Goal: Transaction & Acquisition: Purchase product/service

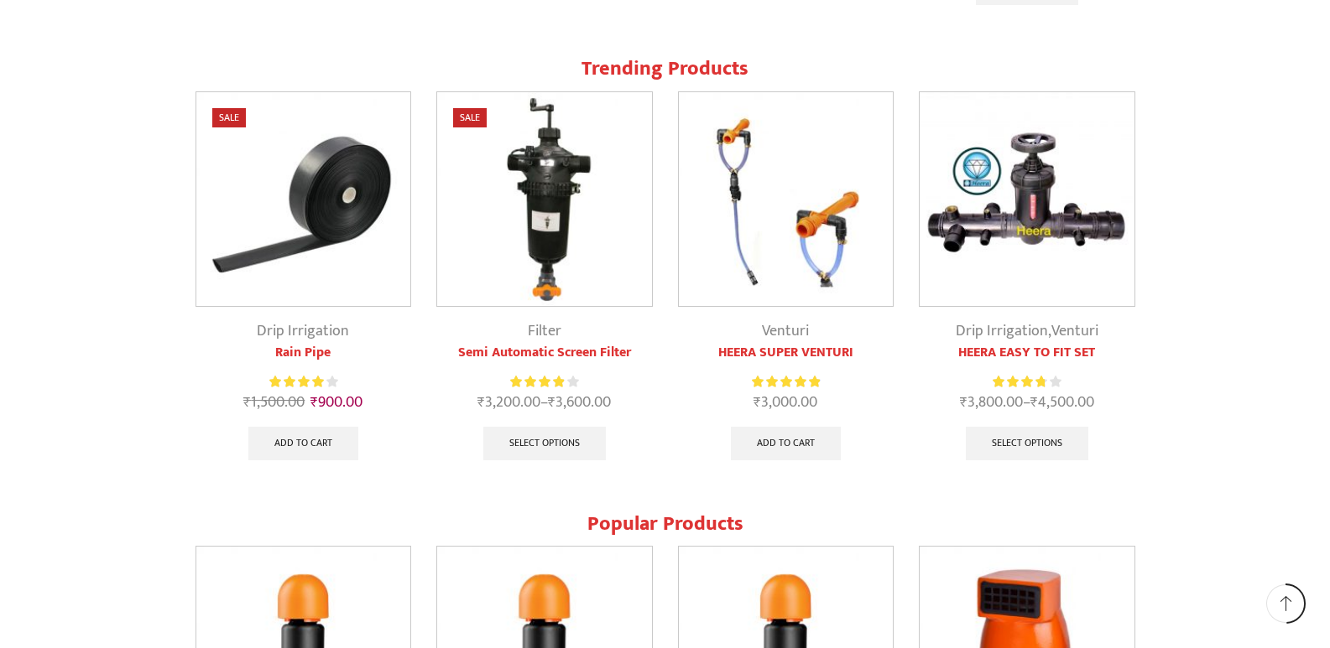
scroll to position [1594, 0]
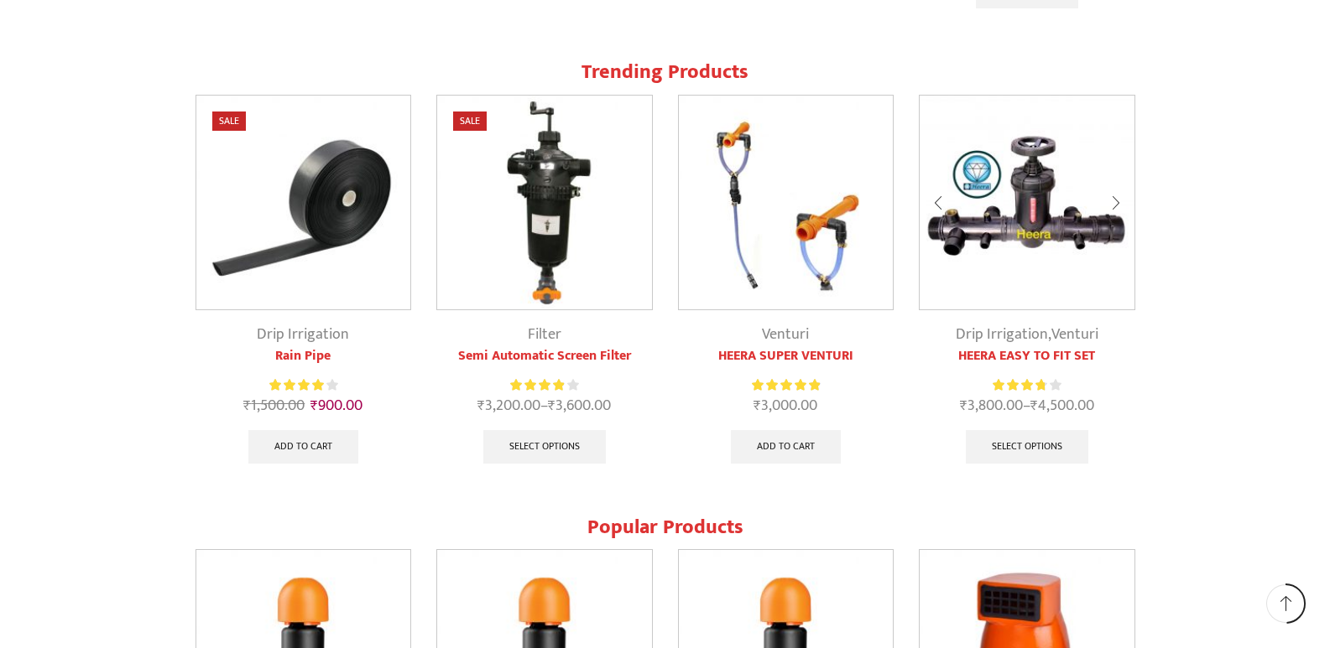
click at [1010, 331] on link "Drip Irrigation" at bounding box center [1002, 334] width 92 height 25
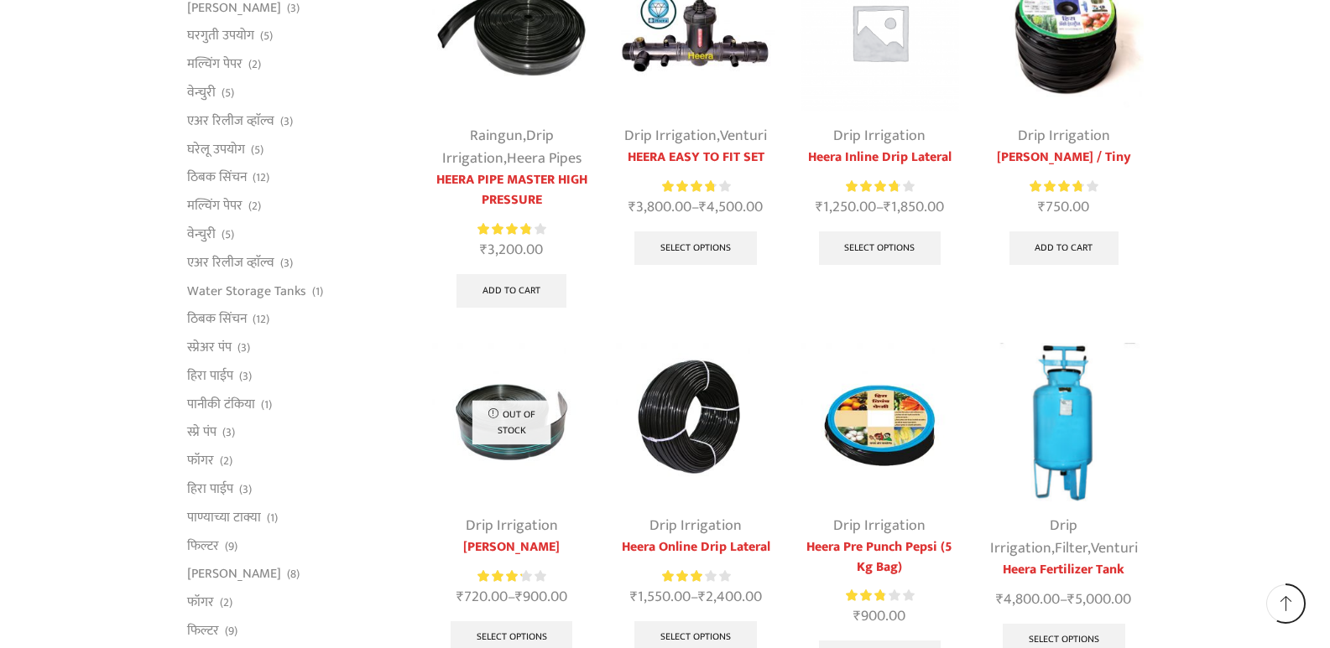
scroll to position [419, 0]
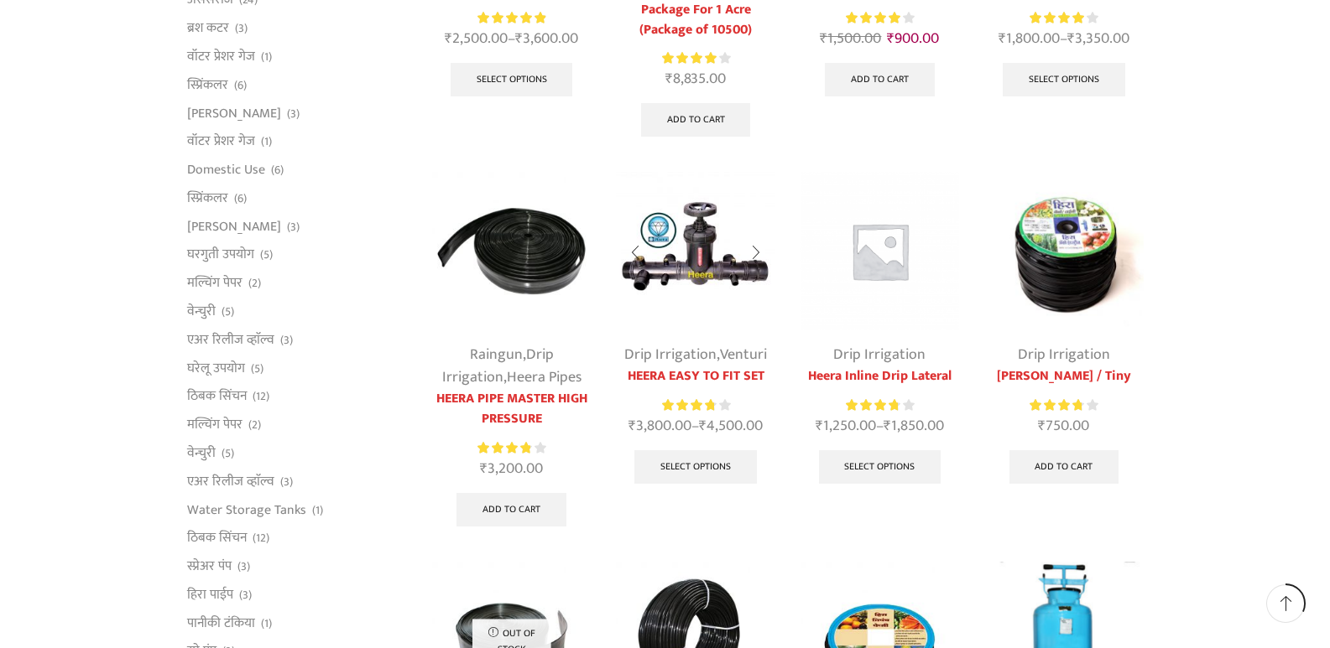
click at [691, 373] on link "HEERA EASY TO FIT SET" at bounding box center [695, 377] width 159 height 20
click at [688, 352] on link "Drip Irrigation" at bounding box center [670, 354] width 92 height 25
click at [688, 477] on link "Select options" at bounding box center [695, 467] width 122 height 34
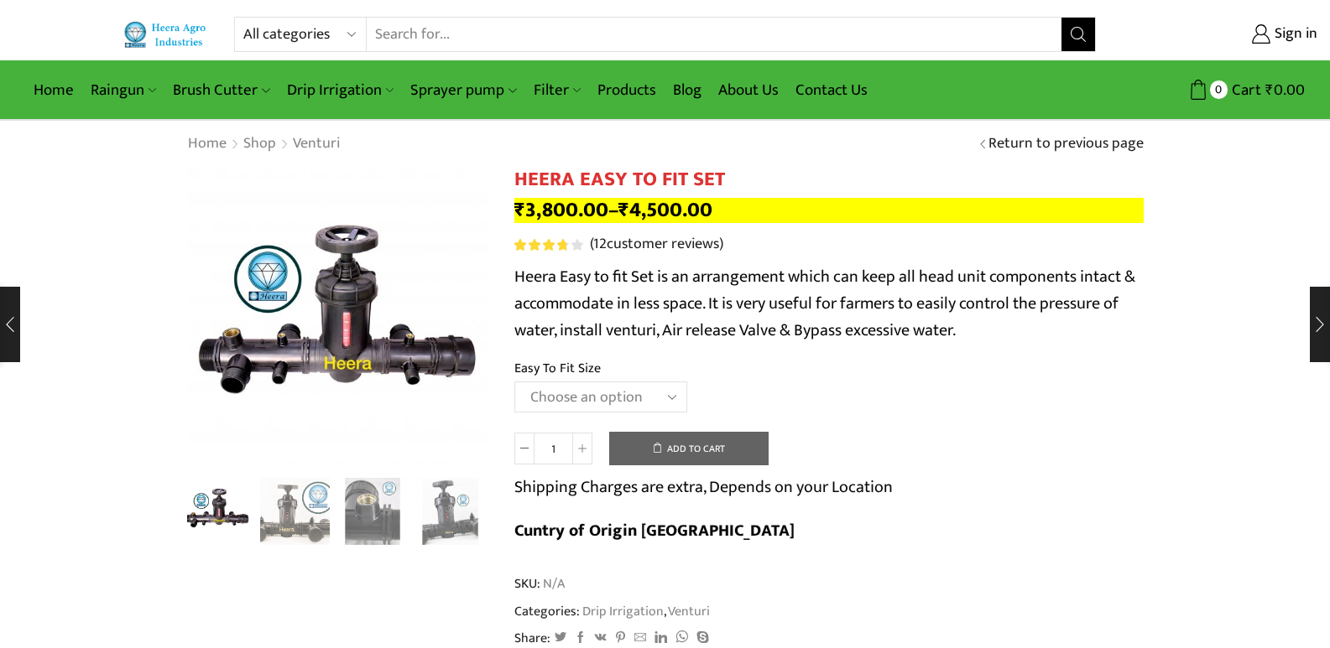
click at [656, 386] on select "Choose an option 2" Easy To Fit 2.5" Easy To Fit 3" Easy To Fit" at bounding box center [600, 397] width 173 height 31
click at [514, 382] on select "Choose an option 2" Easy To Fit 2.5" Easy To Fit 3" Easy To Fit" at bounding box center [600, 397] width 173 height 31
select select "2.5" Easy To Fit"
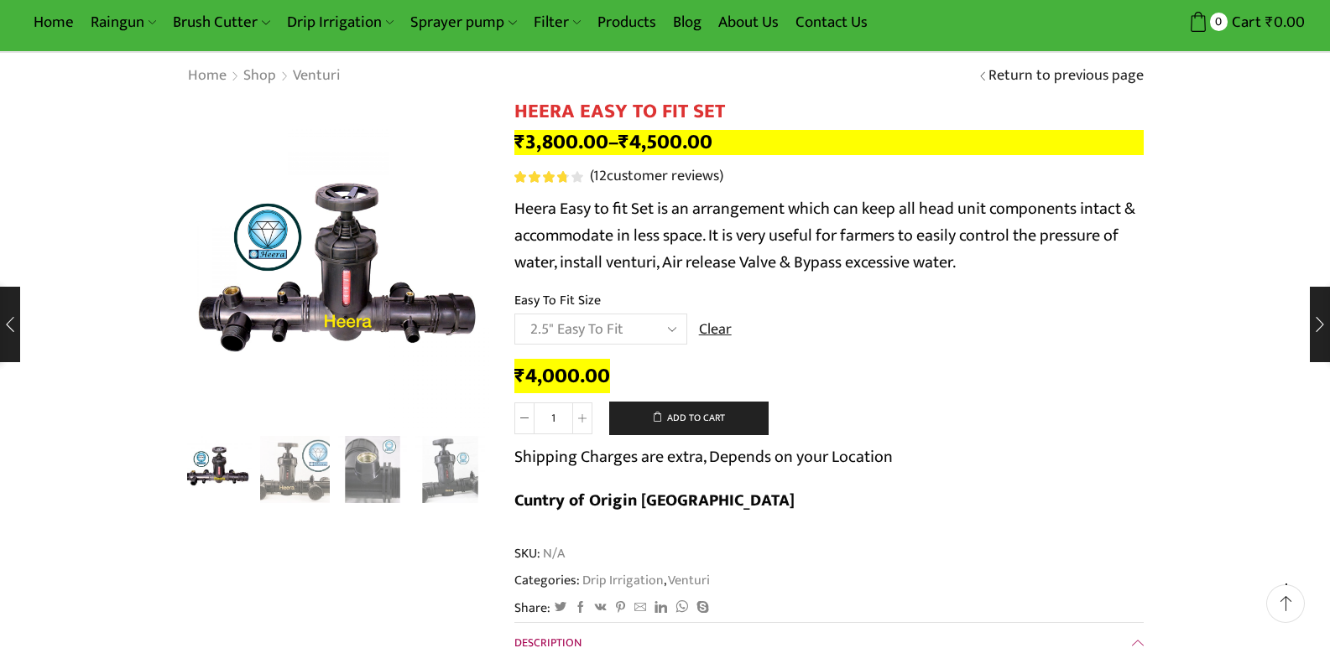
scroll to position [168, 0]
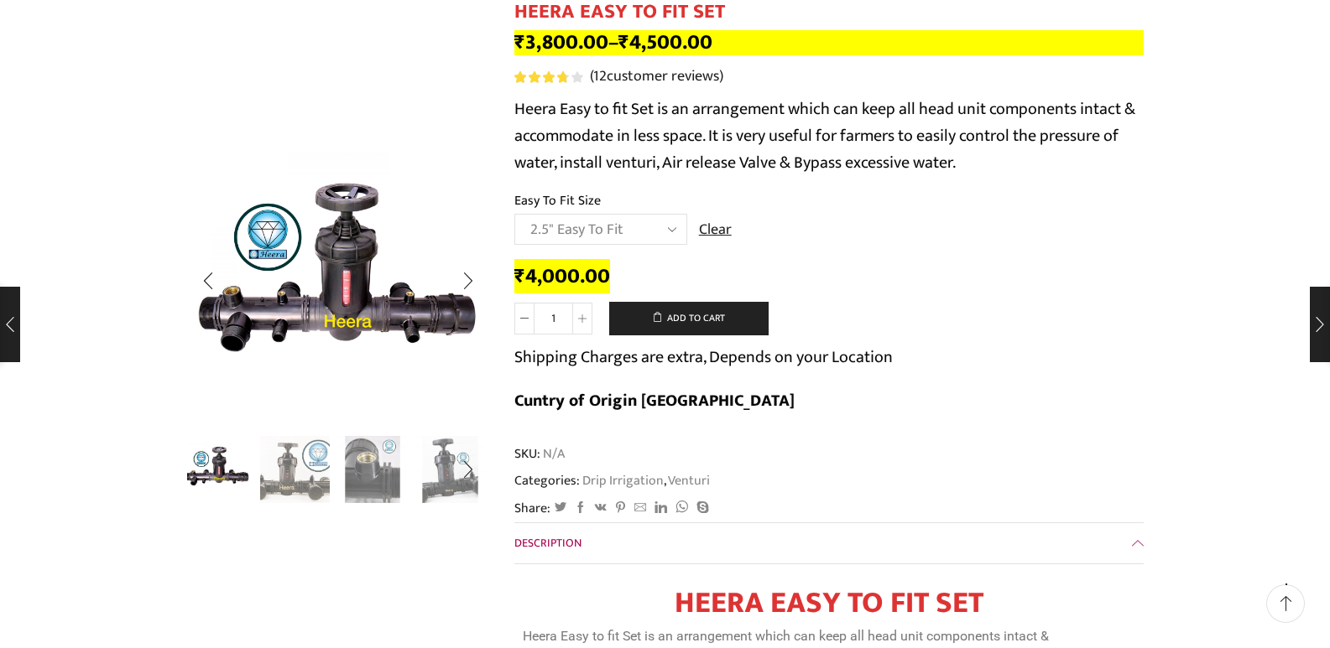
click at [216, 490] on img "1 / 8" at bounding box center [218, 469] width 70 height 70
click at [301, 453] on img "2 / 8" at bounding box center [295, 469] width 70 height 70
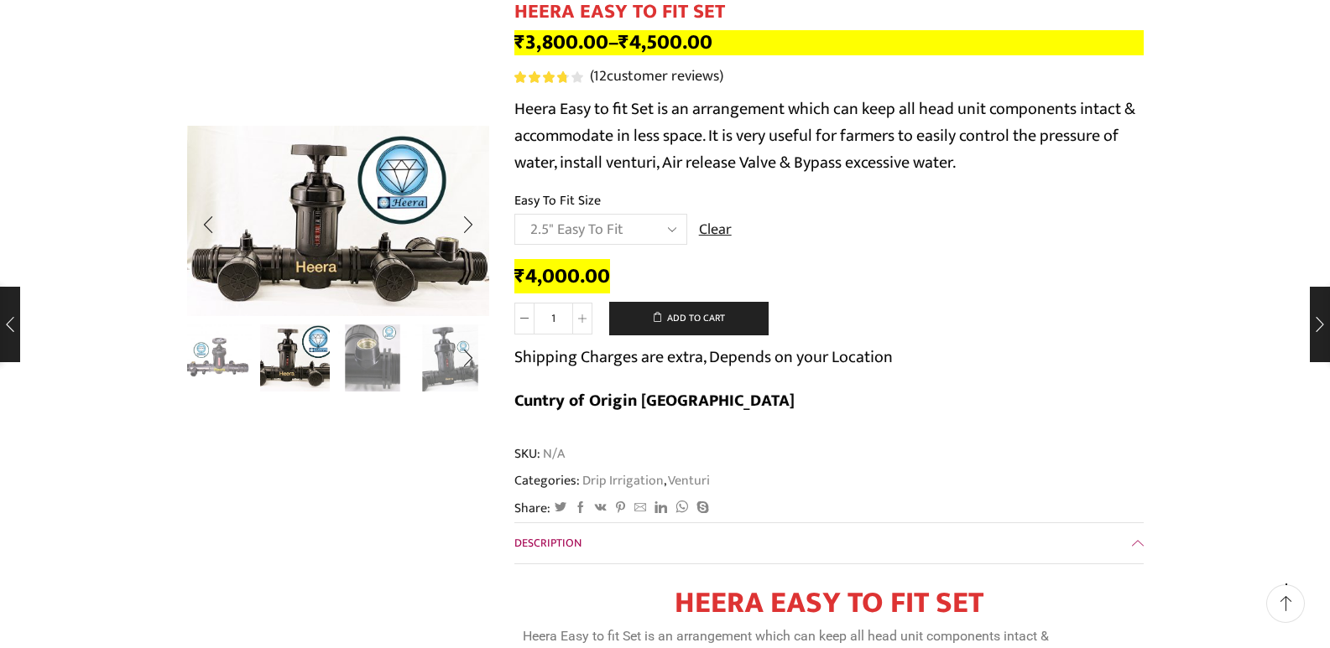
click at [372, 369] on img "3 / 8" at bounding box center [373, 357] width 70 height 70
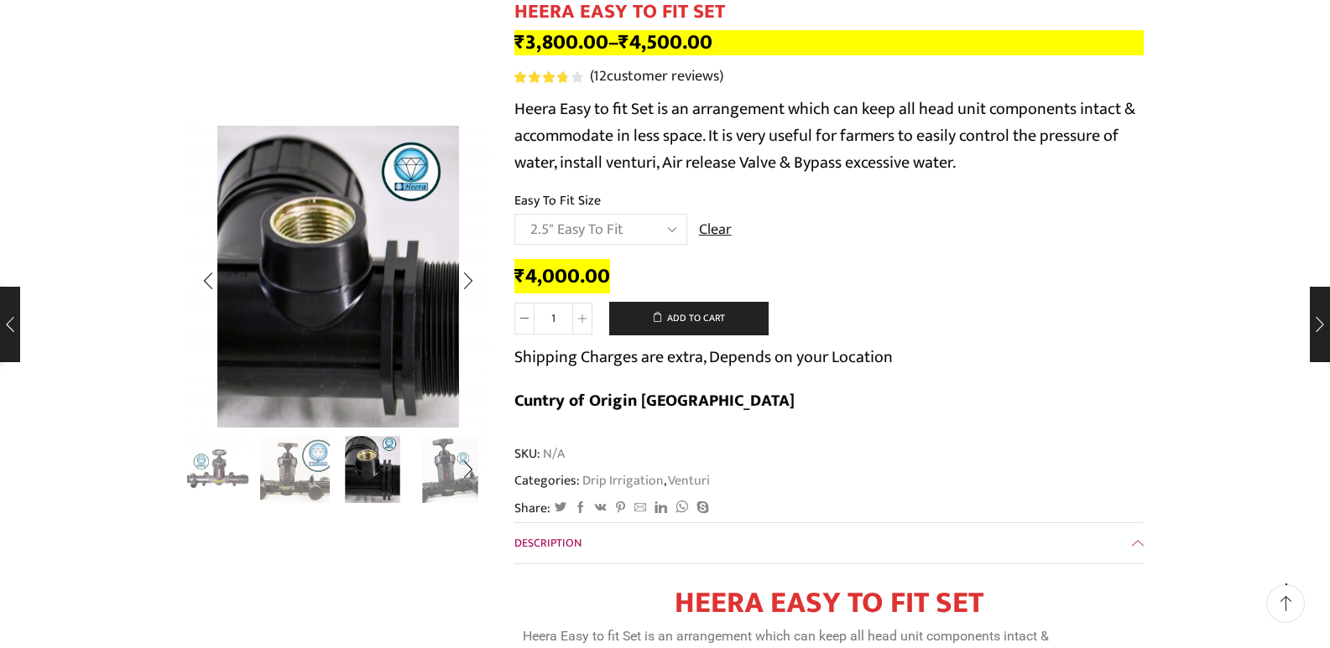
click at [413, 441] on ul at bounding box center [334, 470] width 302 height 68
click at [424, 445] on img "4 / 8" at bounding box center [450, 469] width 70 height 70
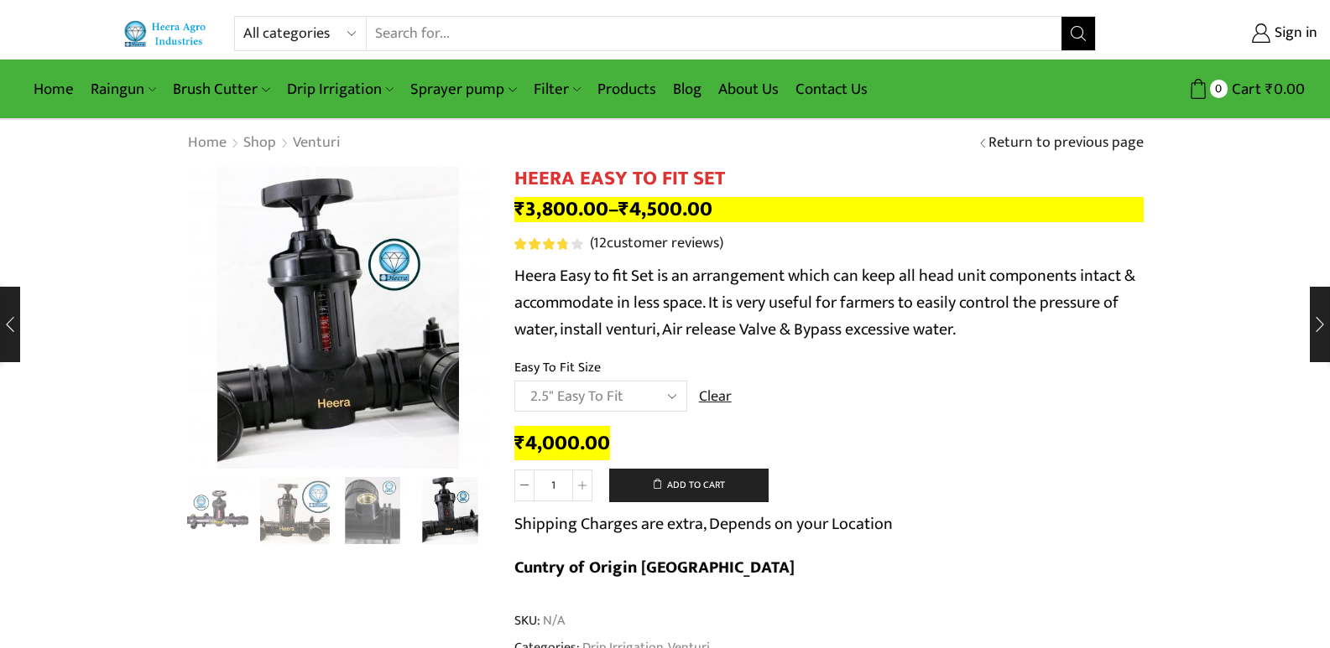
scroll to position [0, 0]
